Goal: Transaction & Acquisition: Purchase product/service

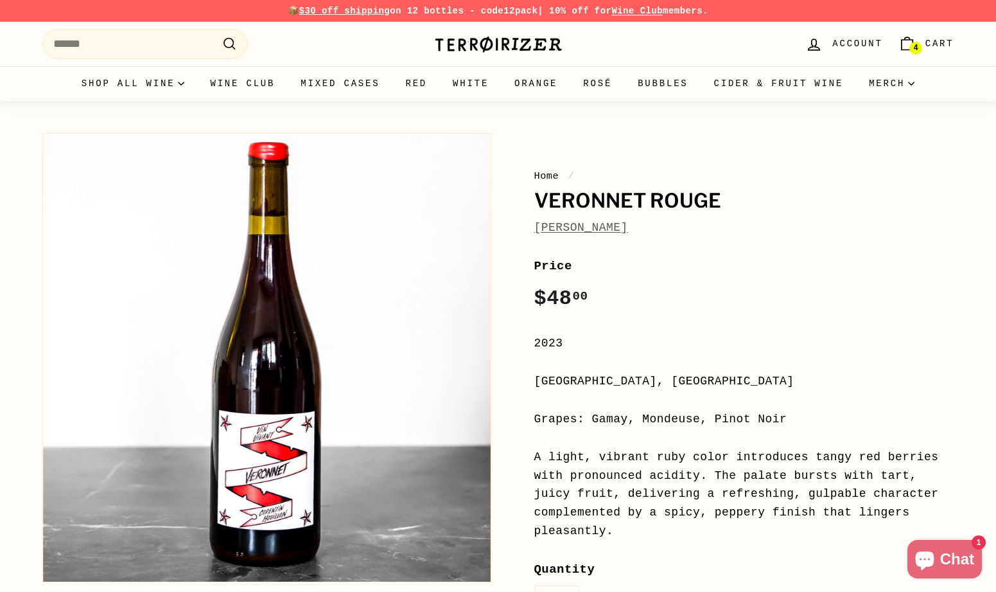
click at [913, 41] on icon "Cart" at bounding box center [907, 45] width 11 height 10
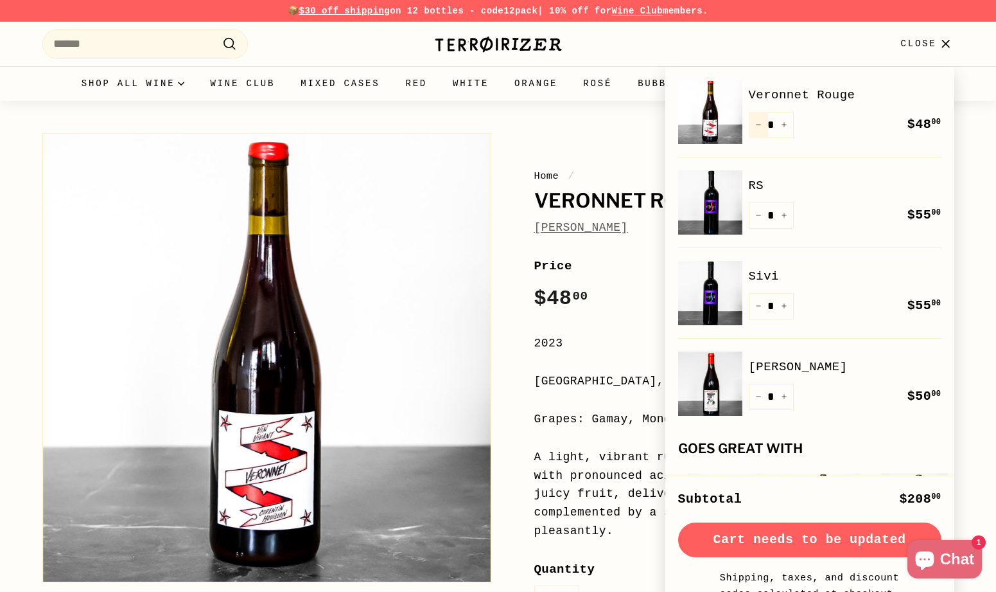
click at [760, 123] on icon "Reduce item quantity by one" at bounding box center [758, 124] width 6 height 6
type input "*"
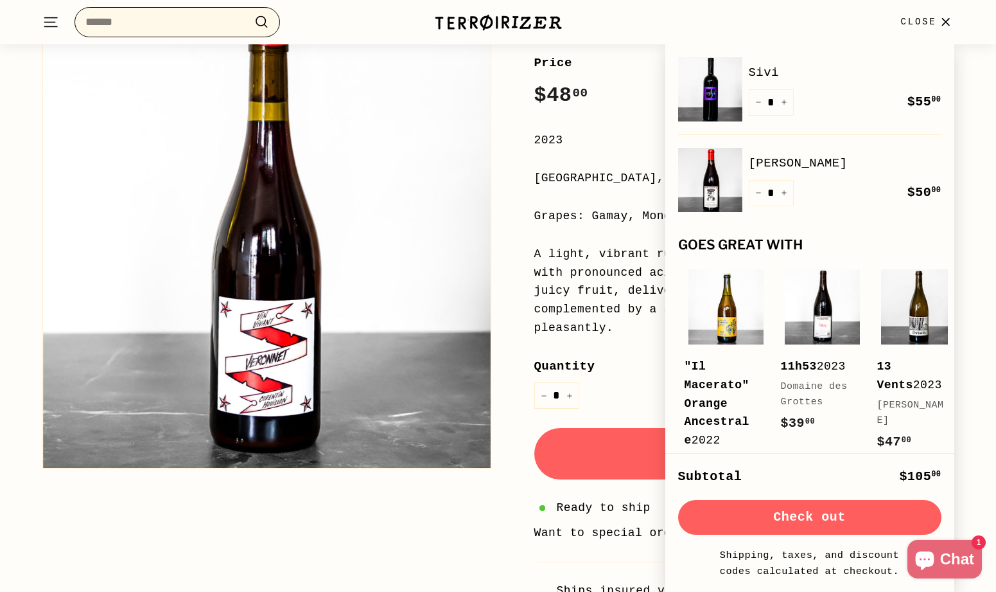
click at [239, 20] on input "Search" at bounding box center [178, 22] width 206 height 30
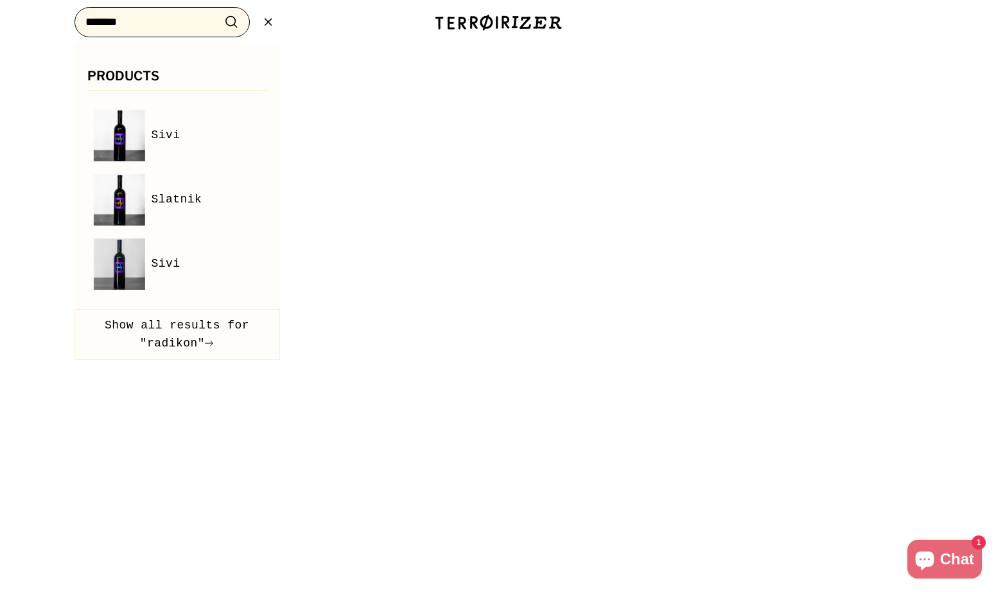
type input "*******"
click at [220, 12] on button ".cls-1{fill:none;stroke:#000;stroke-miterlimit:10;stroke-width:2px} Search" at bounding box center [232, 22] width 24 height 20
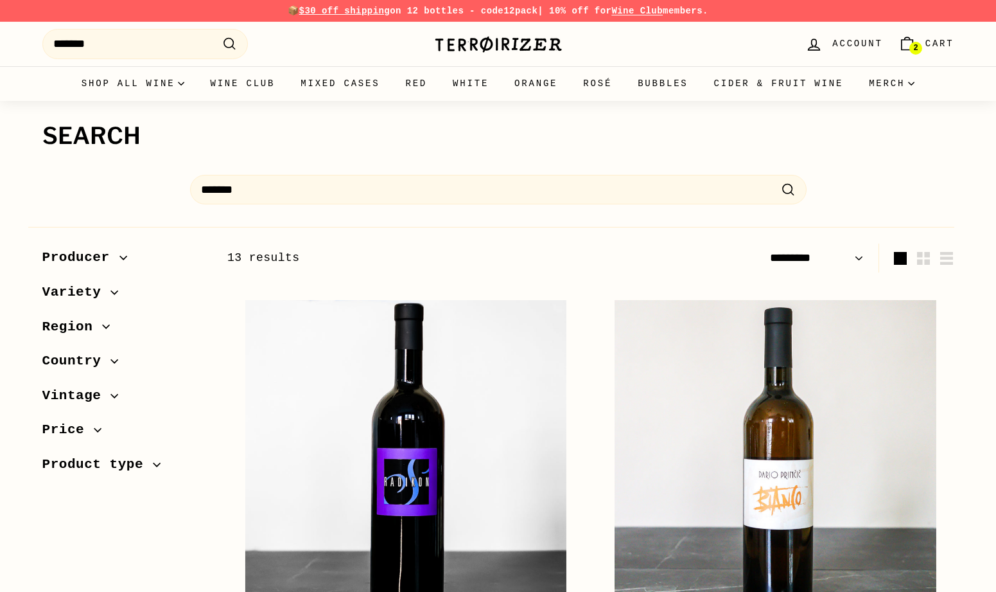
select select "*********"
click at [89, 294] on span "Variety" at bounding box center [76, 292] width 69 height 22
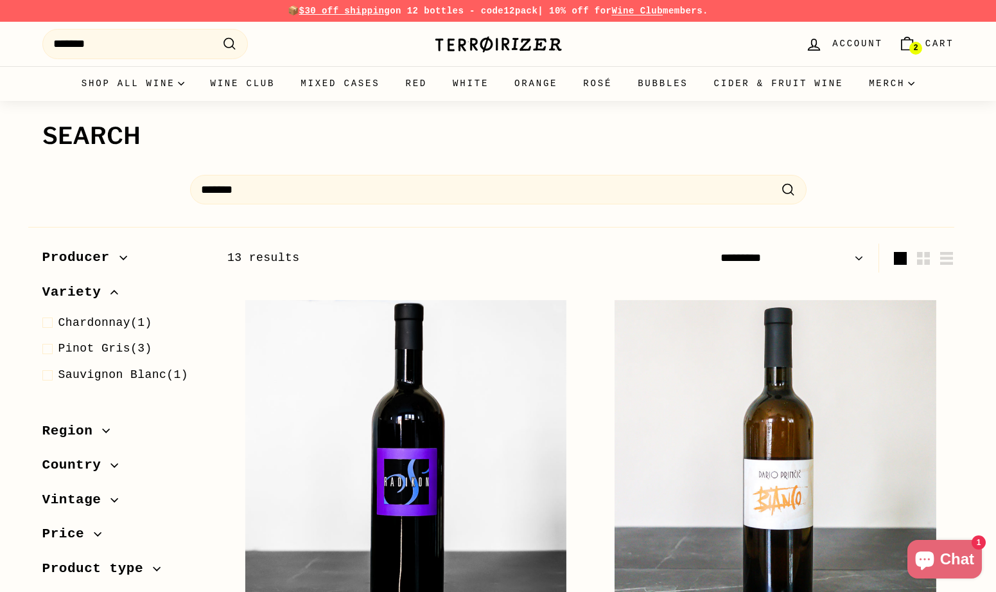
click at [88, 298] on span "Variety" at bounding box center [76, 292] width 69 height 22
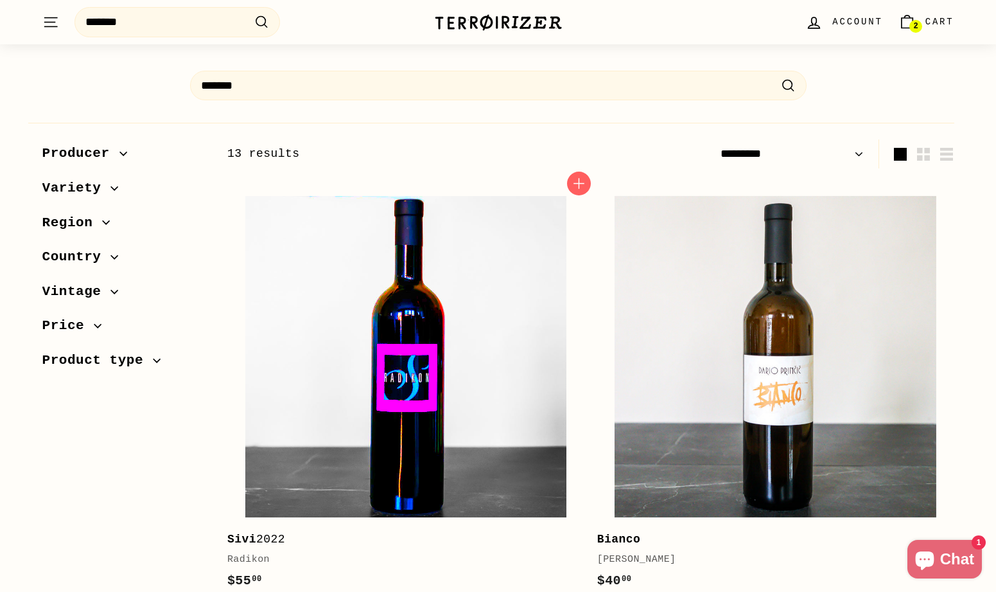
scroll to position [112, 0]
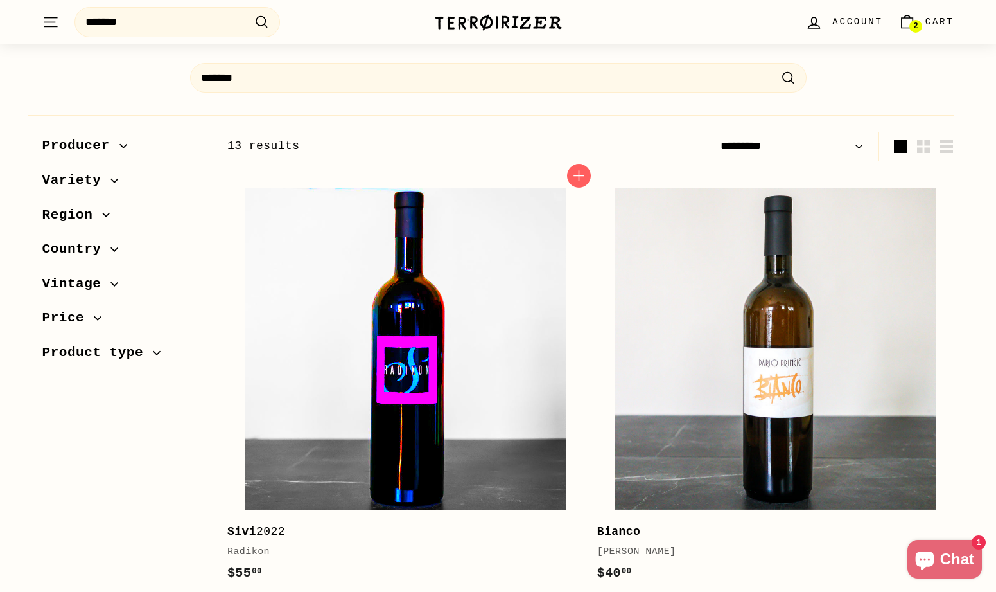
click at [382, 382] on img at bounding box center [405, 348] width 321 height 321
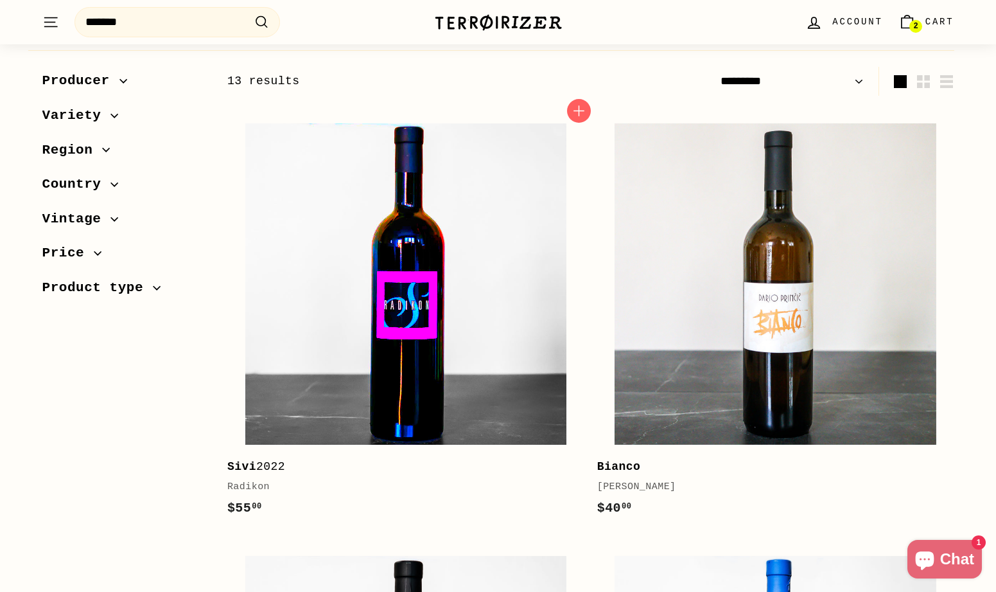
scroll to position [0, 0]
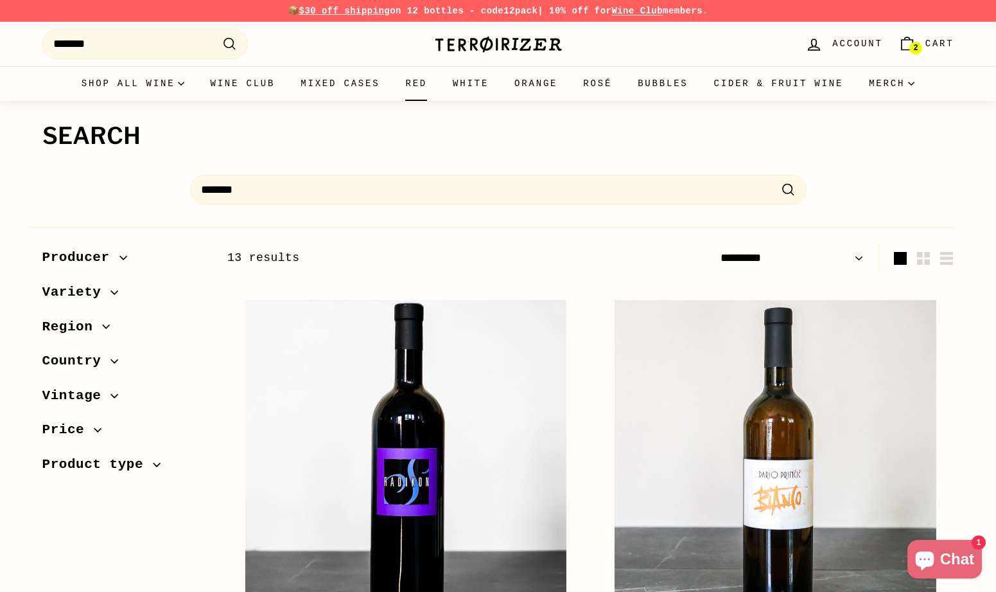
click at [413, 84] on link "Red" at bounding box center [416, 83] width 48 height 35
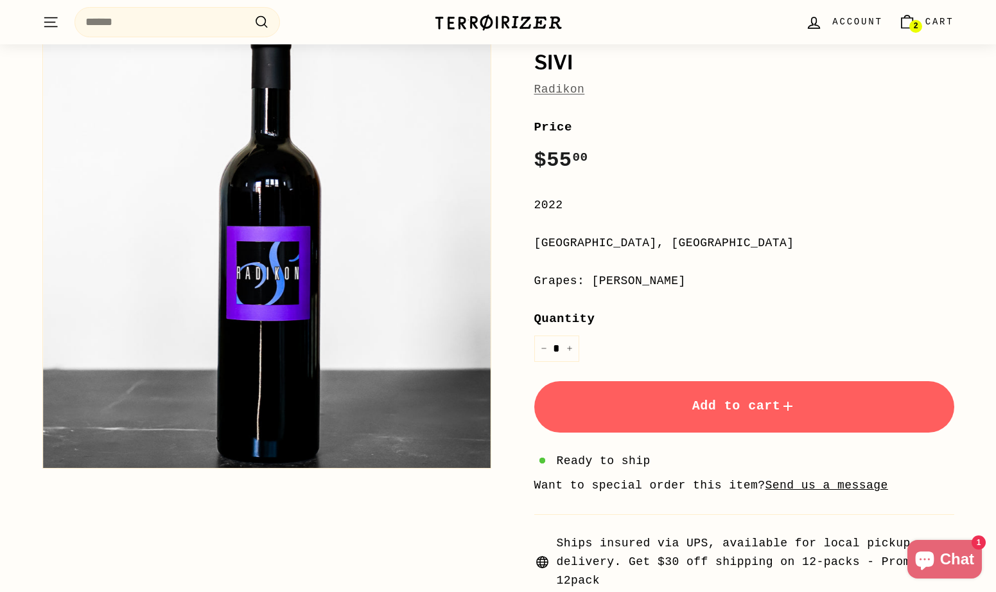
scroll to position [85, 0]
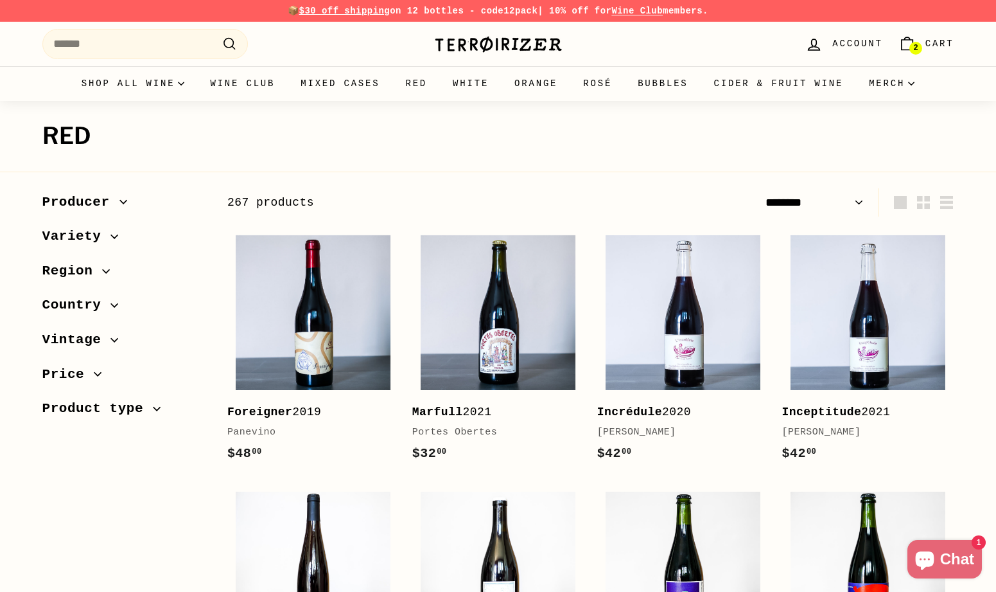
select select "******"
click at [116, 408] on span "Product type" at bounding box center [97, 409] width 111 height 22
click at [942, 41] on span "Cart" at bounding box center [940, 44] width 29 height 14
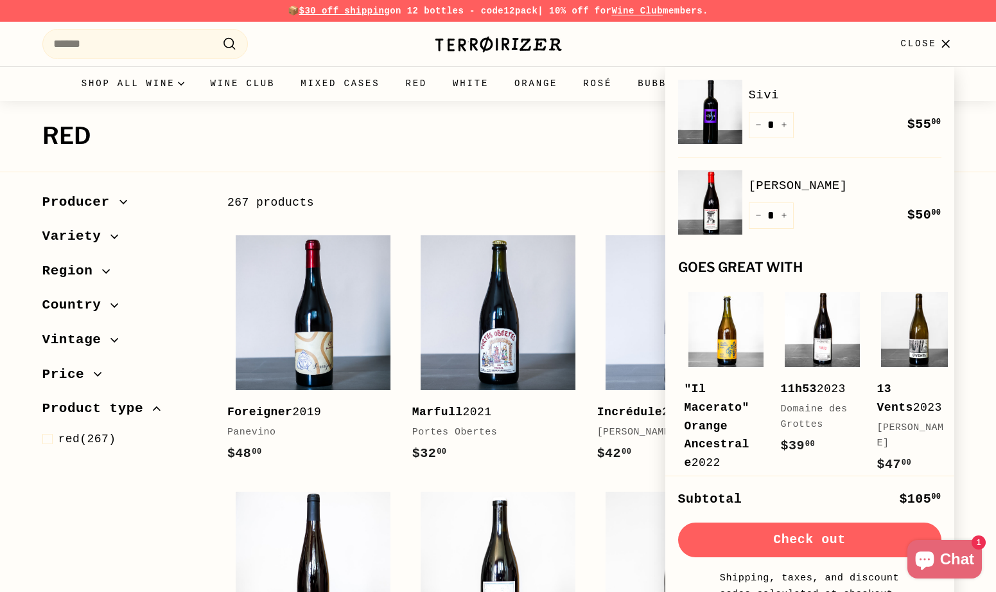
click at [775, 188] on link "[PERSON_NAME]" at bounding box center [845, 185] width 193 height 19
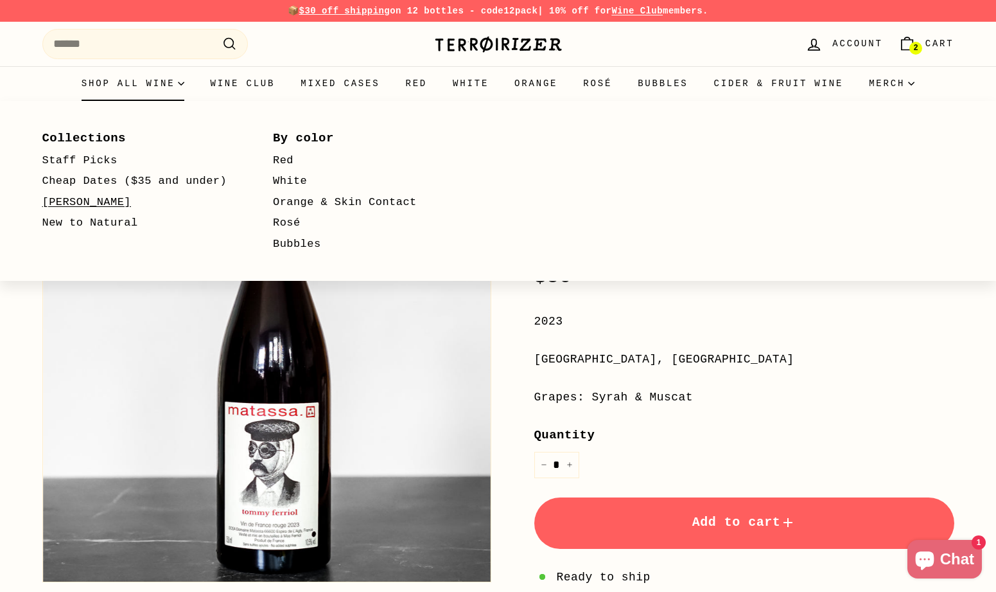
click at [83, 197] on link "[PERSON_NAME]" at bounding box center [139, 202] width 194 height 21
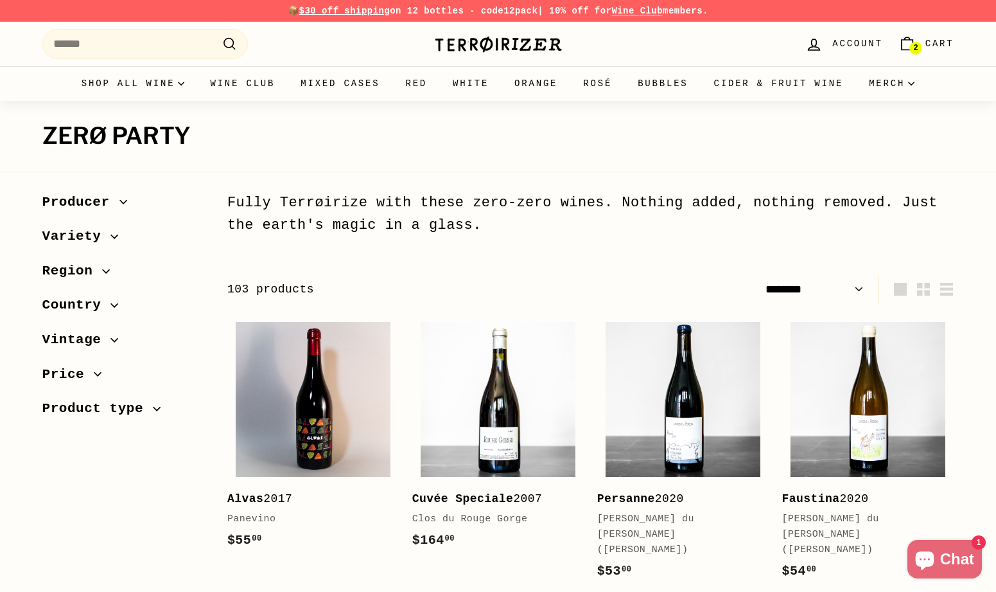
select select "******"
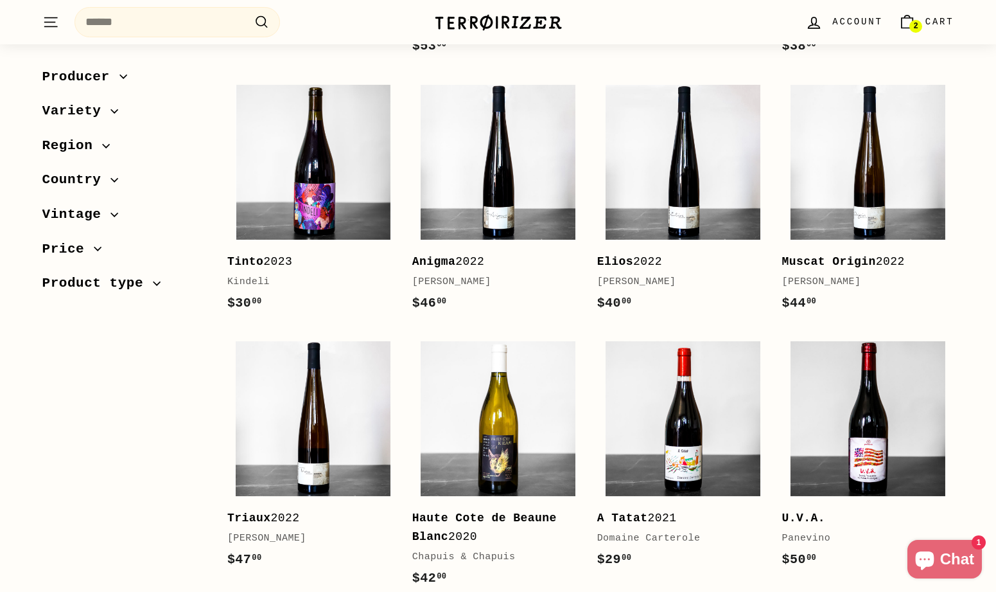
scroll to position [812, 0]
click at [79, 290] on span "Product type" at bounding box center [97, 284] width 111 height 22
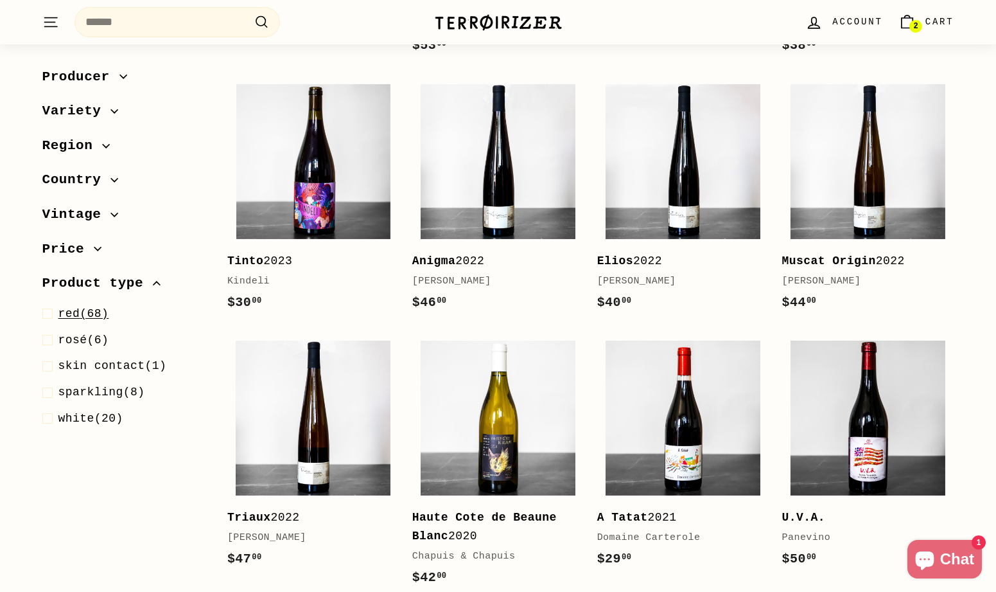
click at [78, 312] on span "red" at bounding box center [69, 313] width 22 height 13
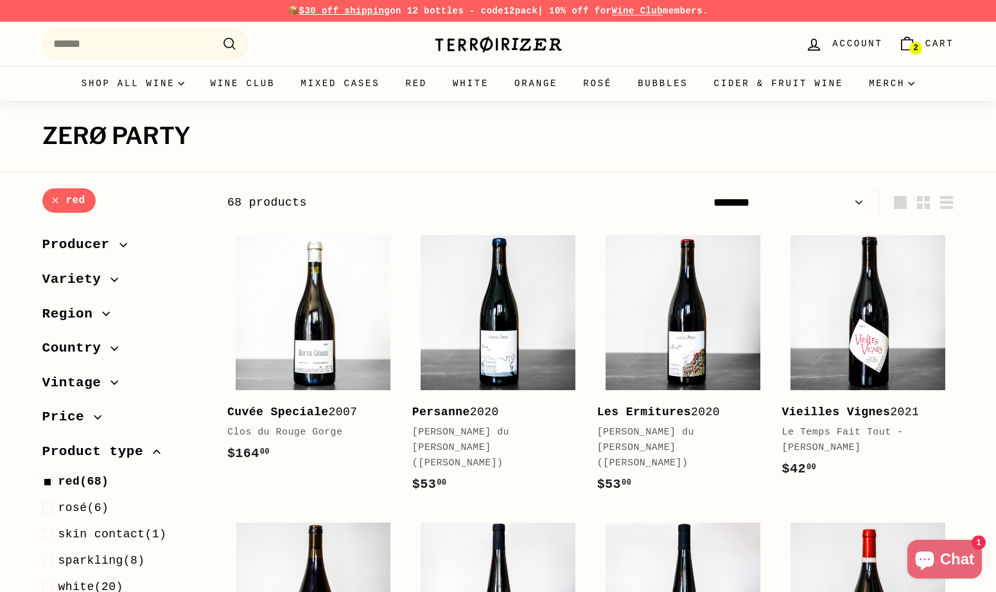
click at [760, 207] on select "**********" at bounding box center [788, 202] width 161 height 29
select select "**********"
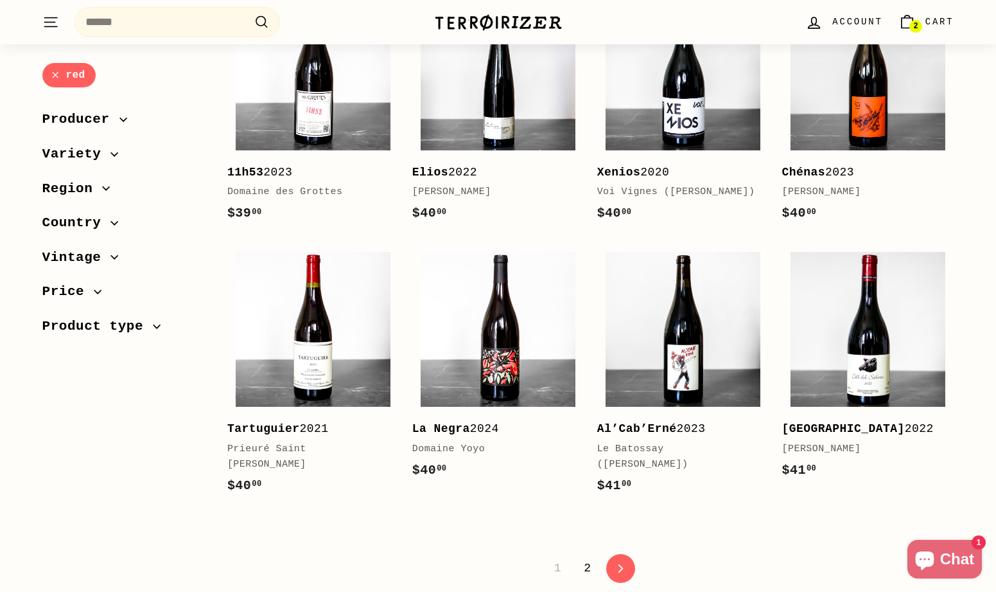
scroll to position [2444, 0]
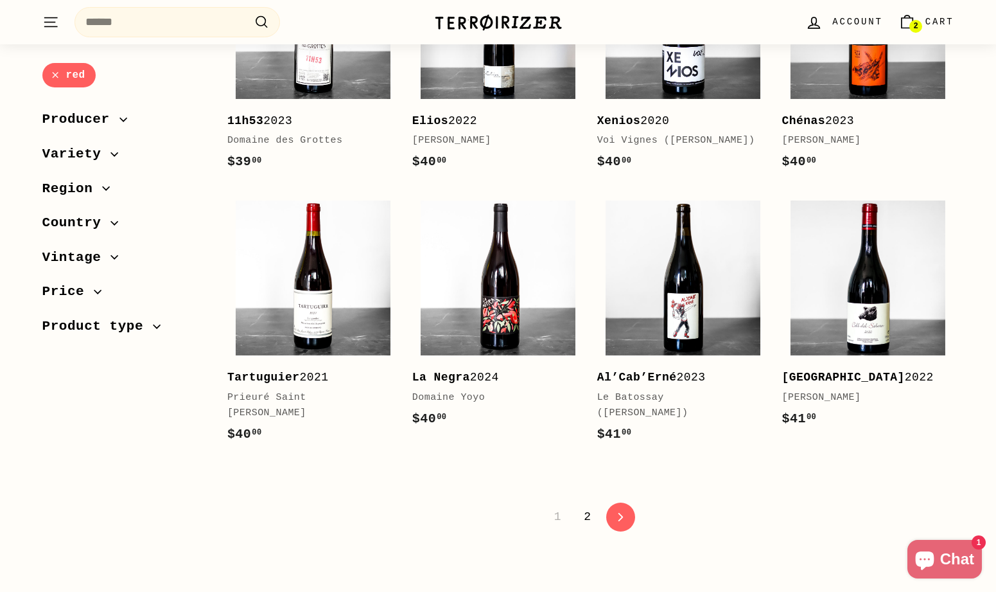
click at [582, 519] on link "2" at bounding box center [587, 516] width 22 height 22
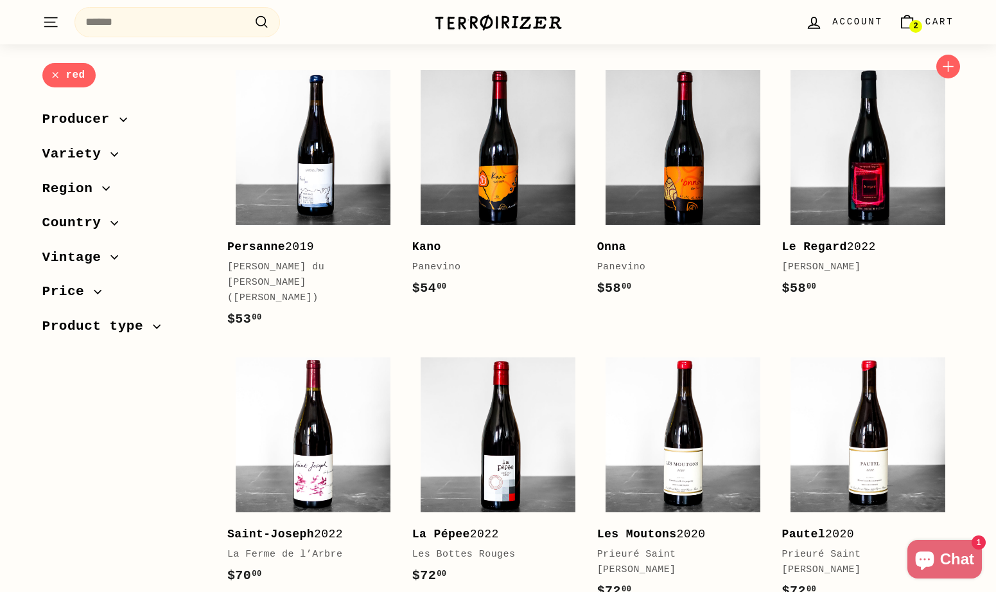
scroll to position [1210, 0]
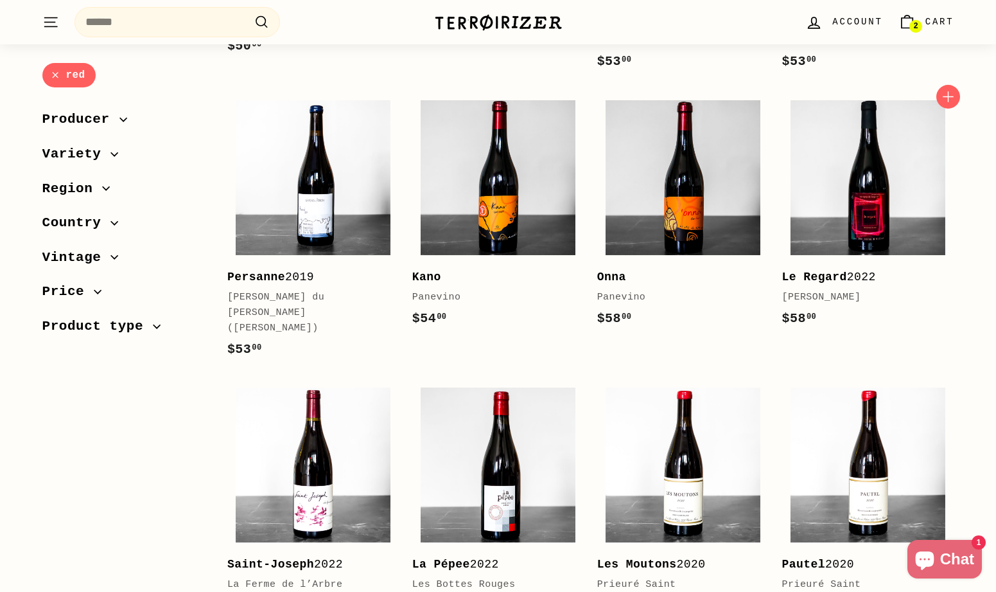
click at [818, 272] on div "Le Regard 2022" at bounding box center [861, 277] width 159 height 19
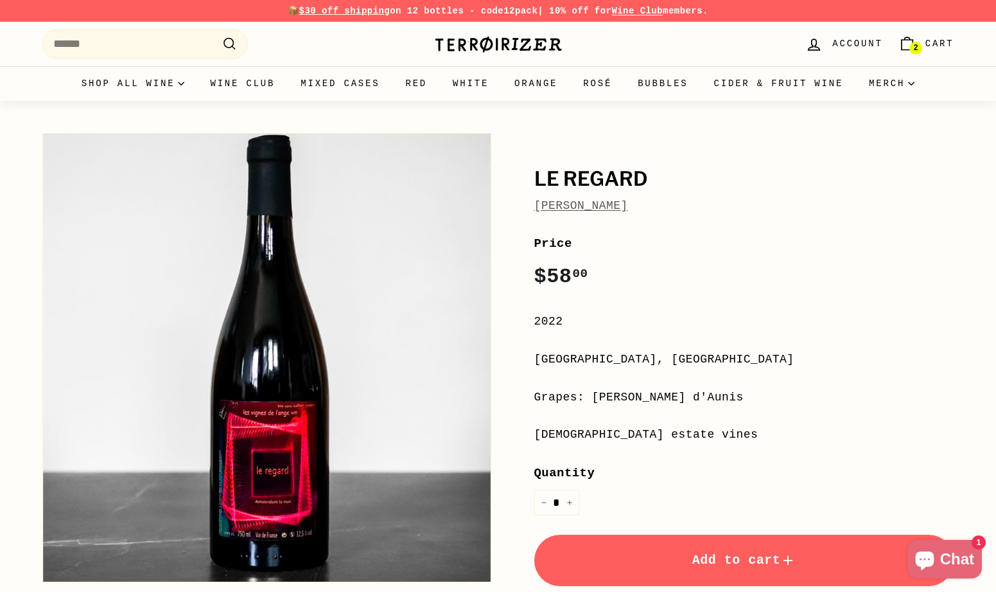
scroll to position [60, 0]
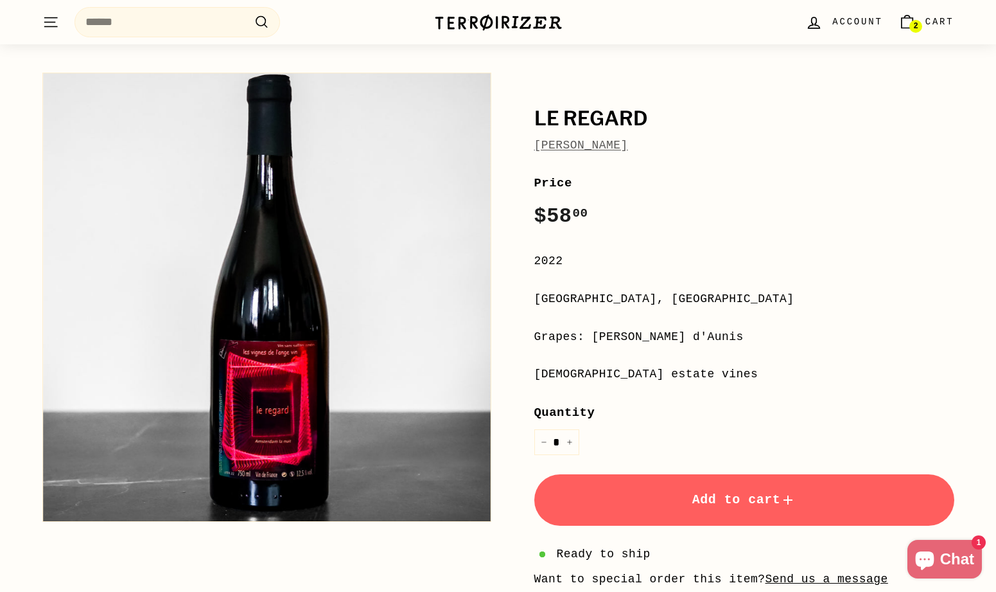
click at [717, 497] on span "Add to cart" at bounding box center [744, 499] width 104 height 15
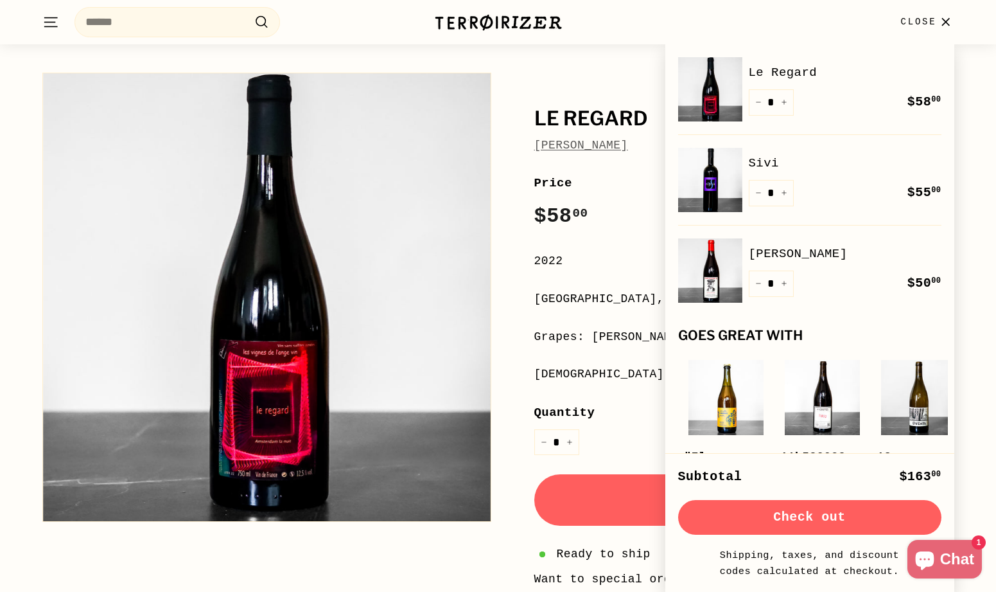
click at [773, 516] on button "Check out" at bounding box center [809, 517] width 263 height 35
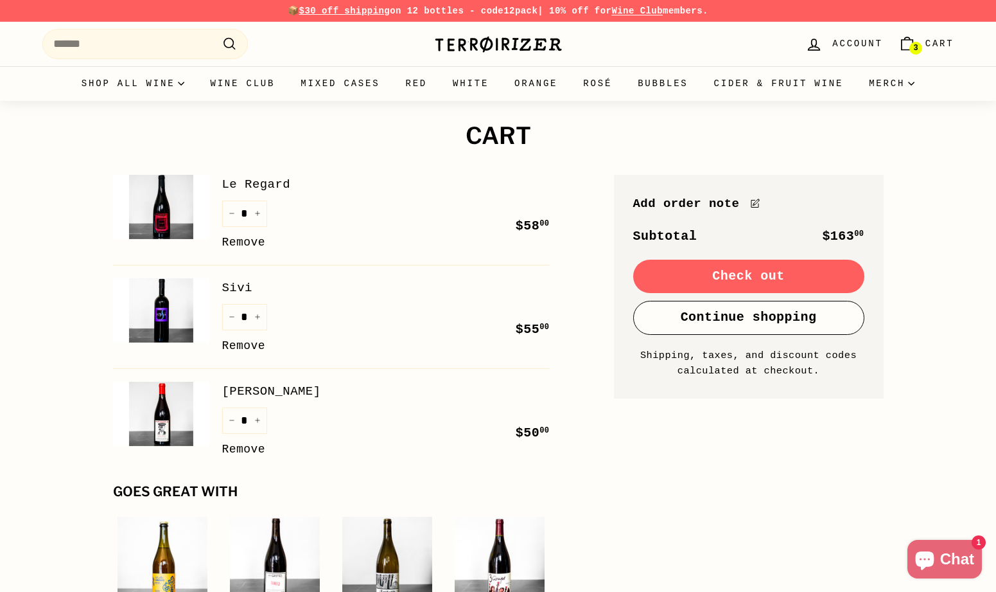
click at [717, 276] on button "Check out" at bounding box center [748, 275] width 231 height 33
